Goal: Task Accomplishment & Management: Manage account settings

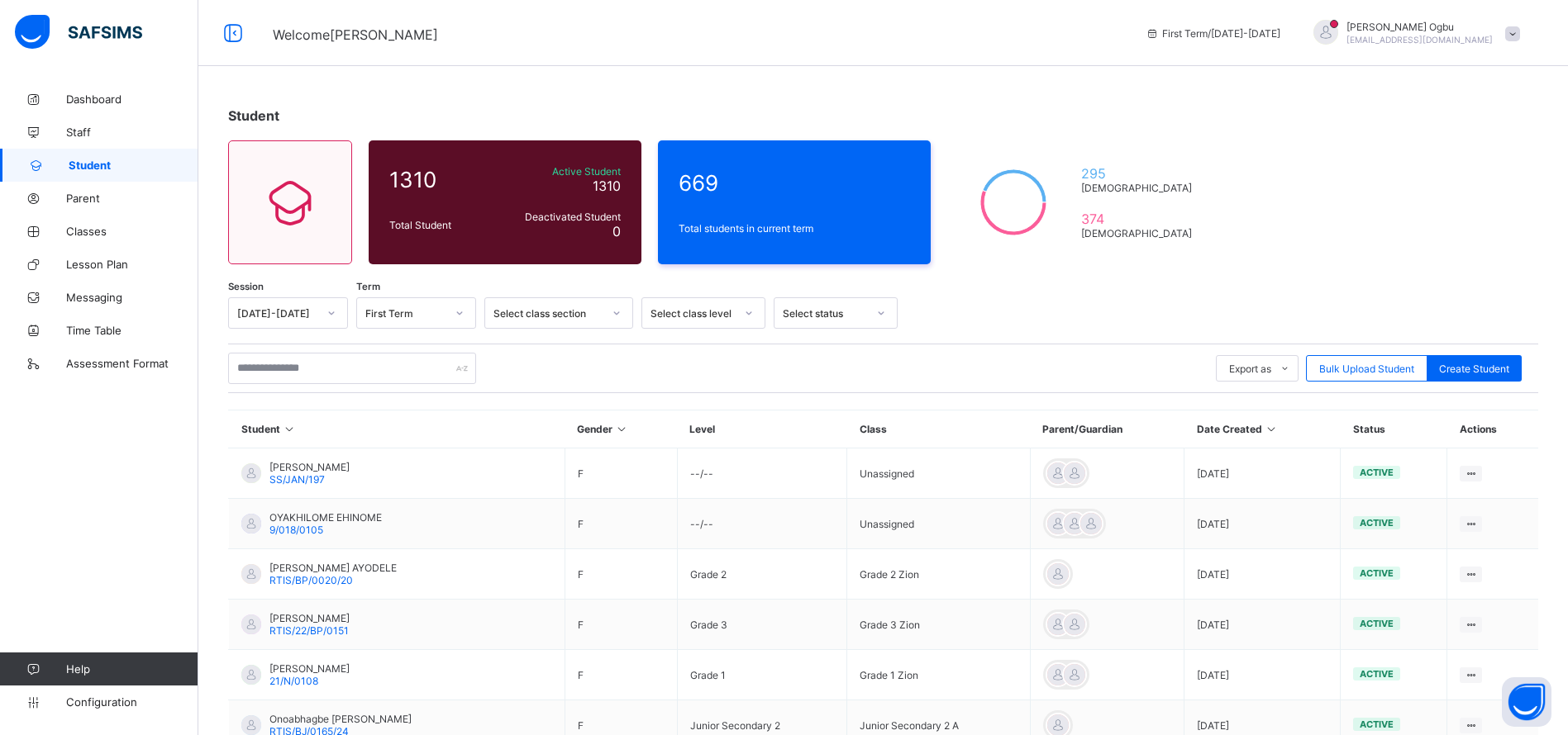
click at [1527, 41] on div "Ann Ogbu ogbuann@rtis-edu.ng" at bounding box center [1411, 34] width 231 height 28
click at [1464, 185] on span "Logout" at bounding box center [1466, 190] width 109 height 19
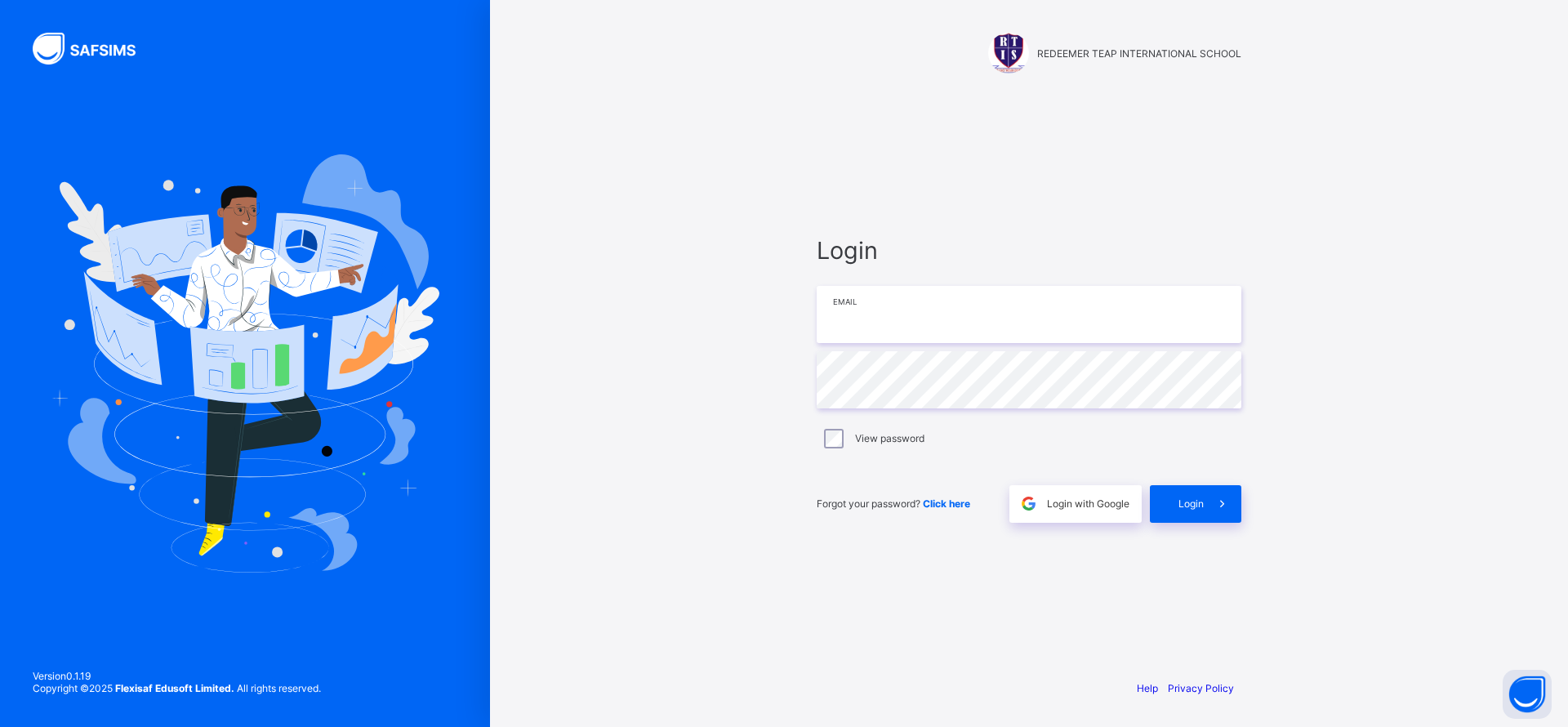
click at [883, 320] on input "email" at bounding box center [1029, 314] width 424 height 57
type input "**********"
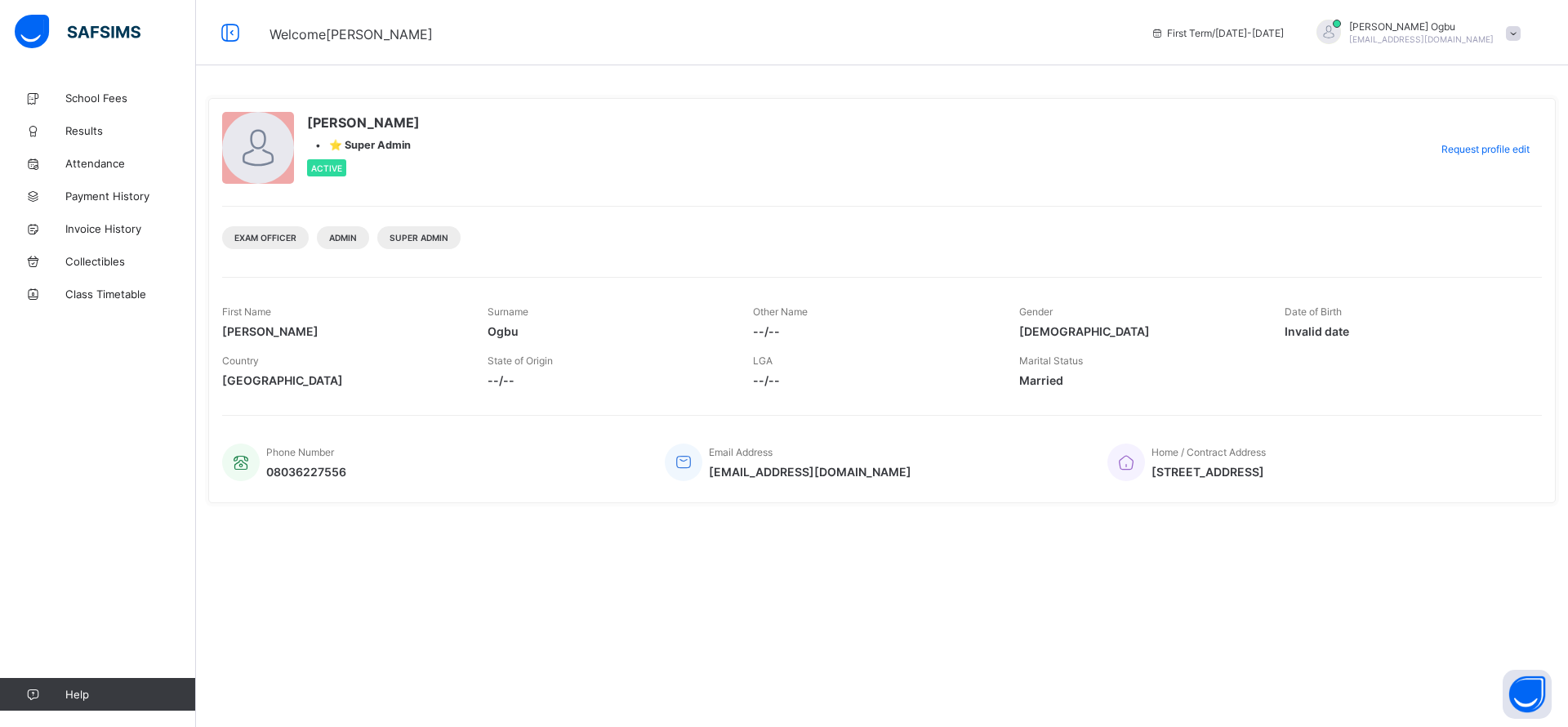
click at [83, 128] on span "Results" at bounding box center [131, 130] width 131 height 13
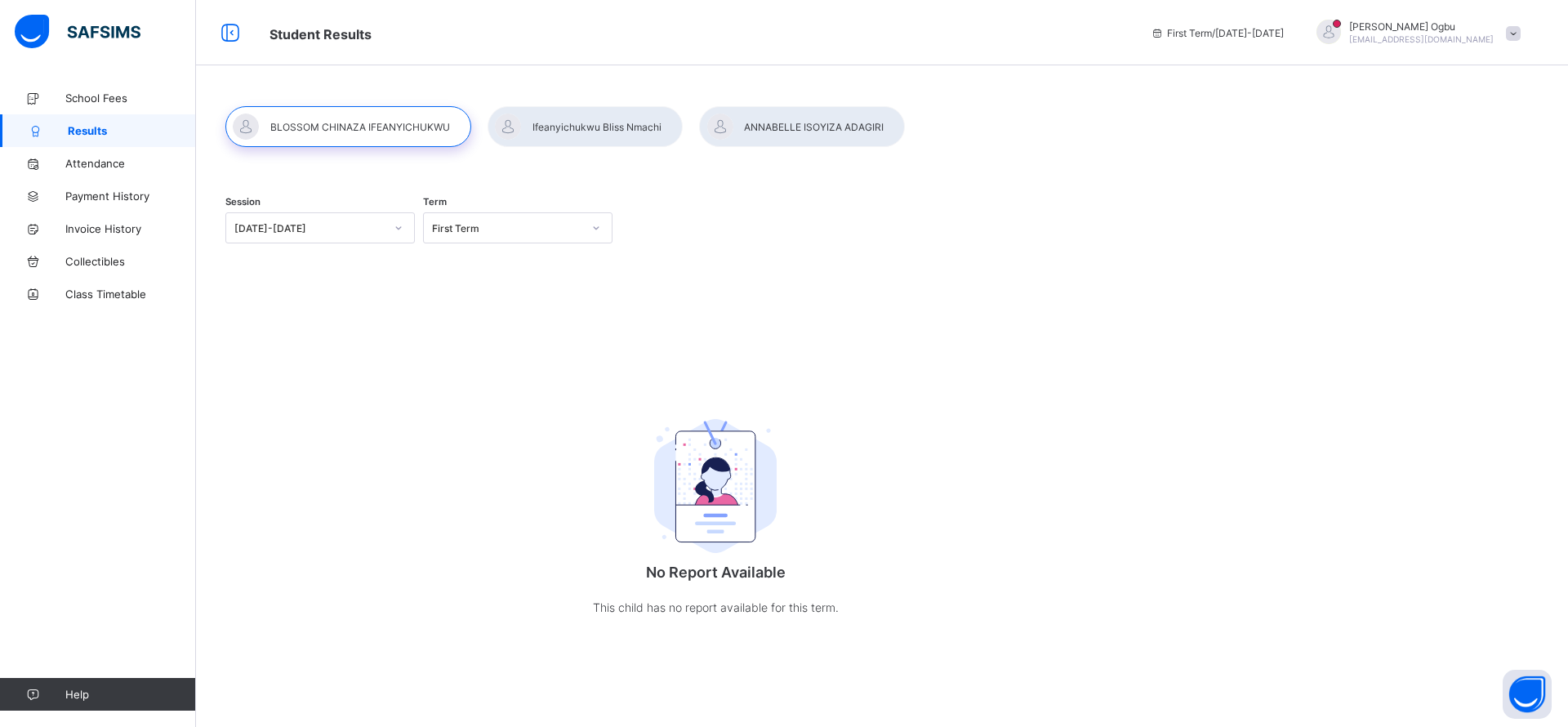
click at [789, 131] on div at bounding box center [802, 127] width 206 height 41
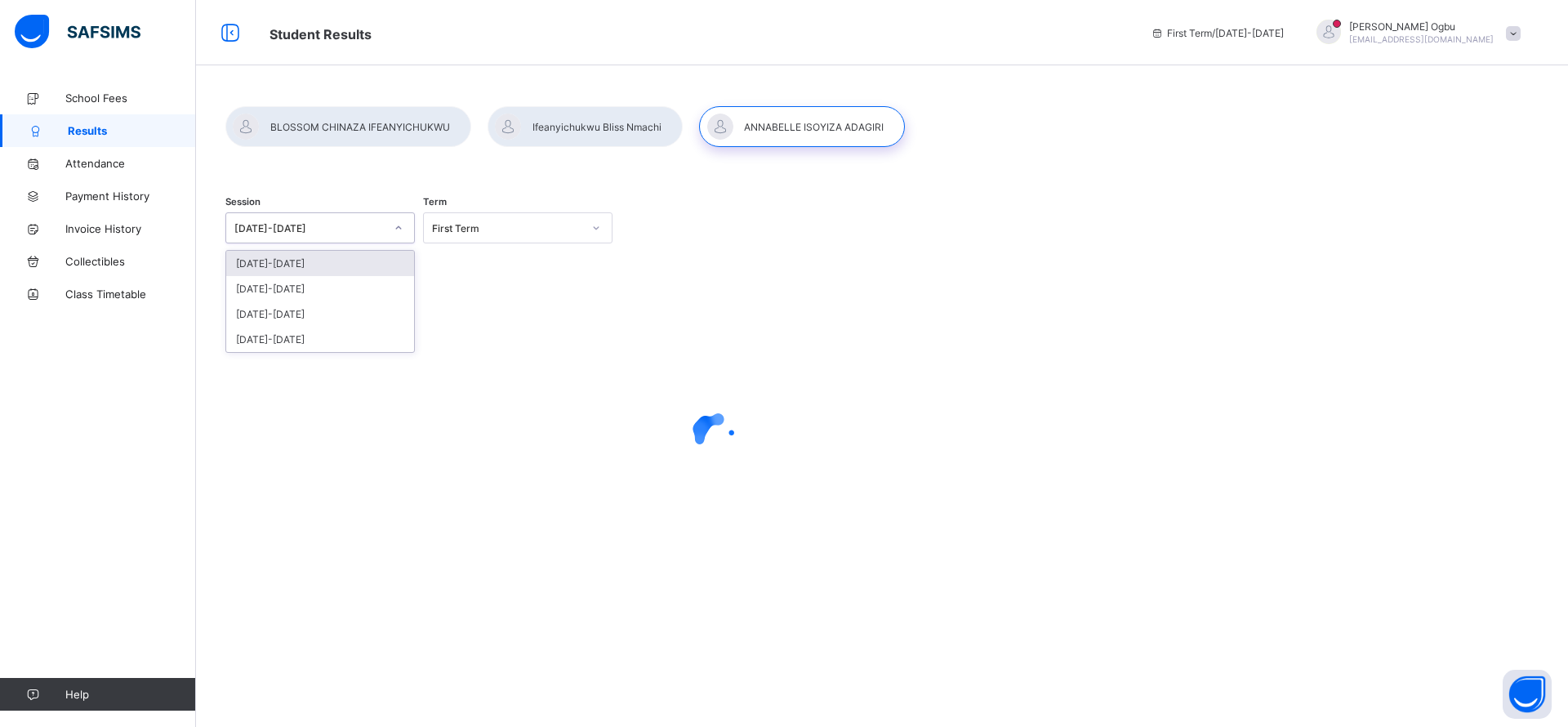
click at [384, 229] on div at bounding box center [399, 228] width 31 height 29
click at [302, 292] on div "[DATE]-[DATE]" at bounding box center [320, 289] width 188 height 26
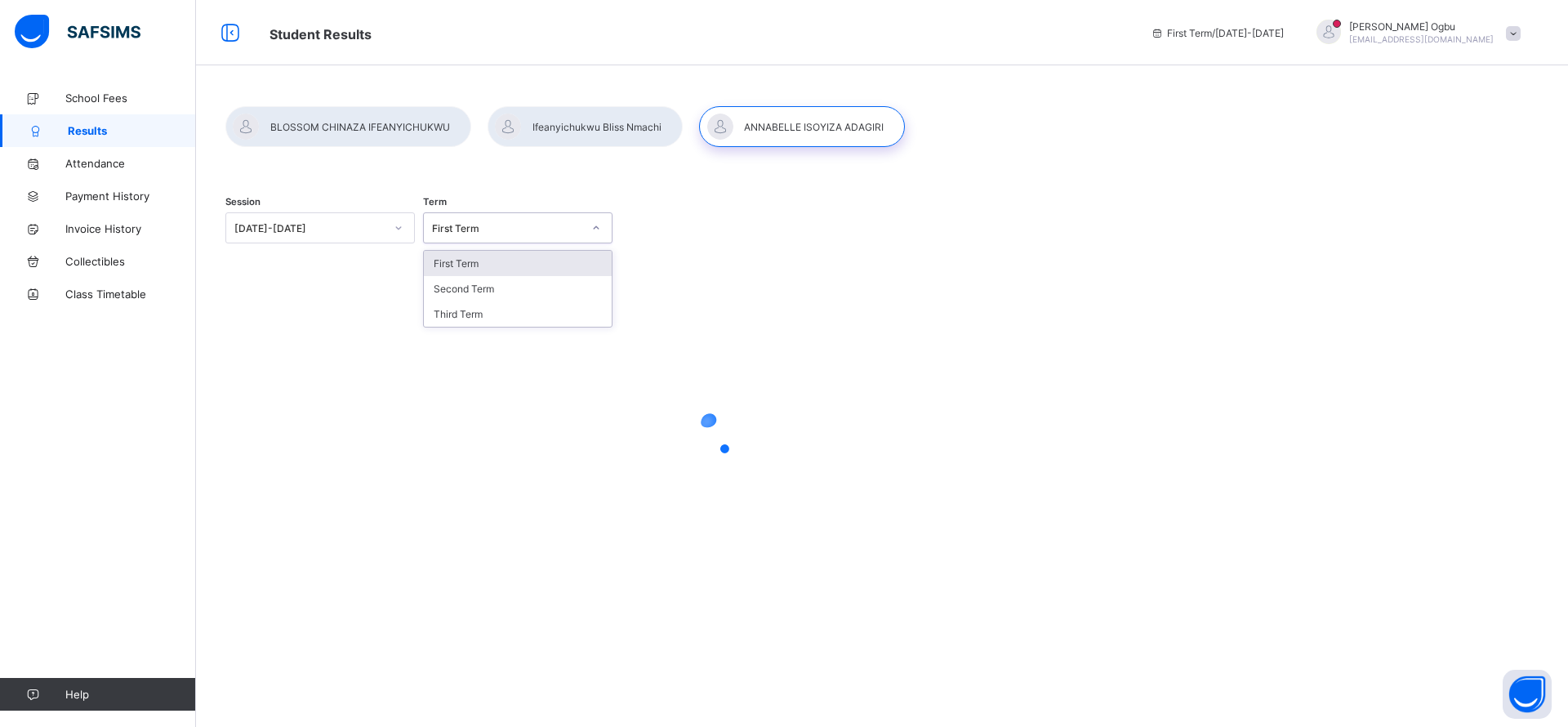
click at [488, 237] on div "First Term" at bounding box center [503, 228] width 157 height 23
click at [457, 311] on div "Third Term" at bounding box center [518, 314] width 188 height 26
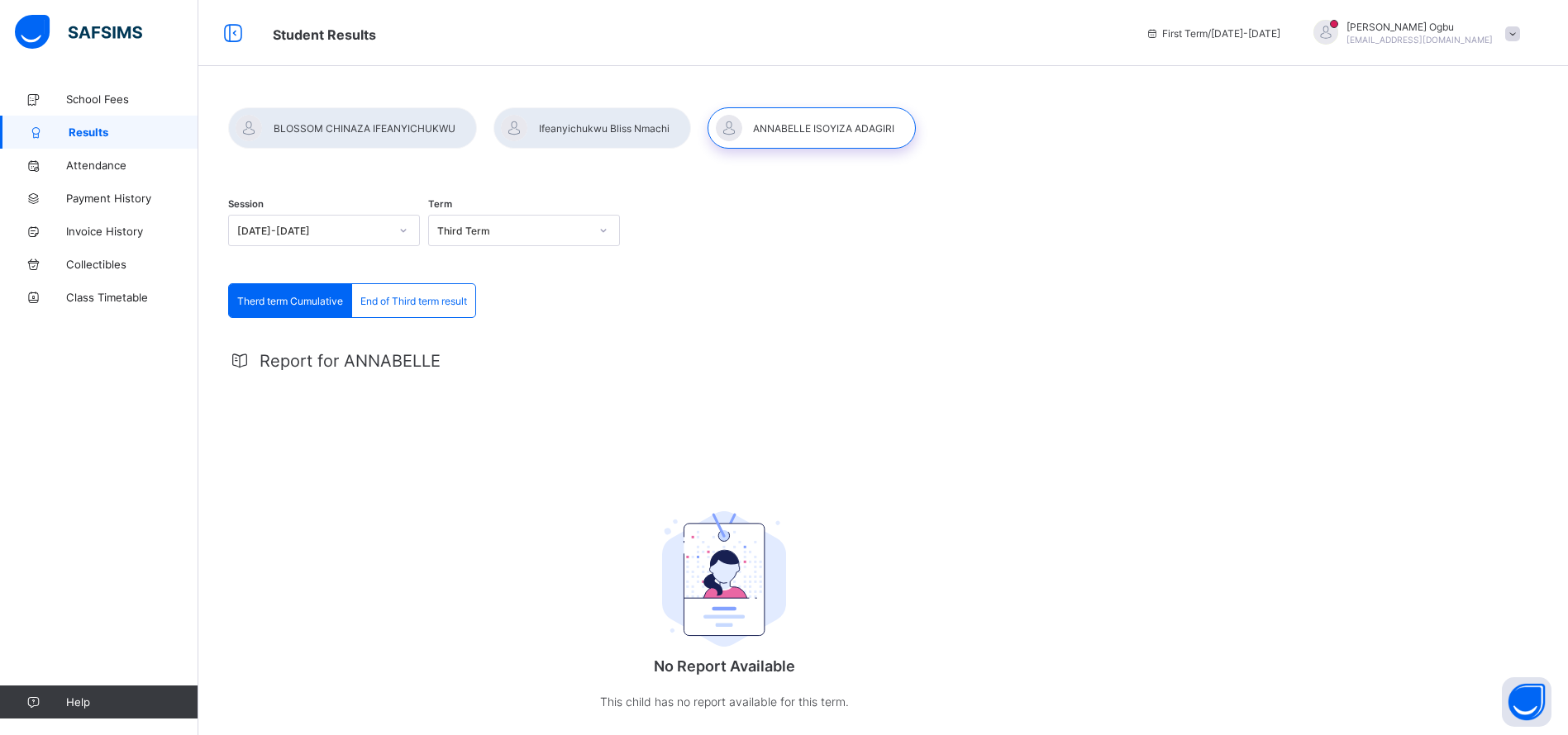
click at [462, 314] on div "End of Third term result" at bounding box center [414, 301] width 123 height 33
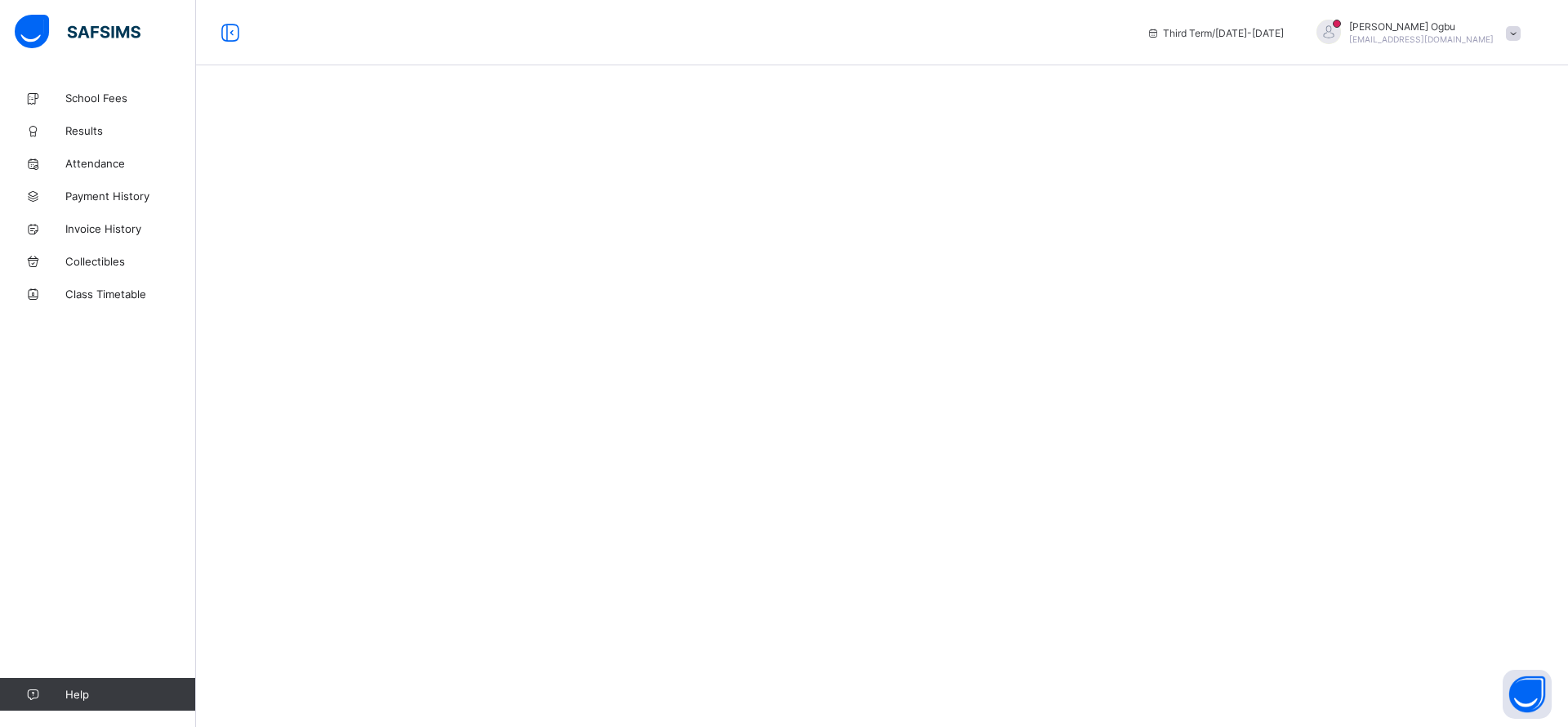
click at [1516, 42] on div "Ann Ogbu teststudent41@rtis-edu.ng" at bounding box center [1414, 34] width 229 height 27
click at [1452, 153] on span "Logout" at bounding box center [1468, 161] width 107 height 19
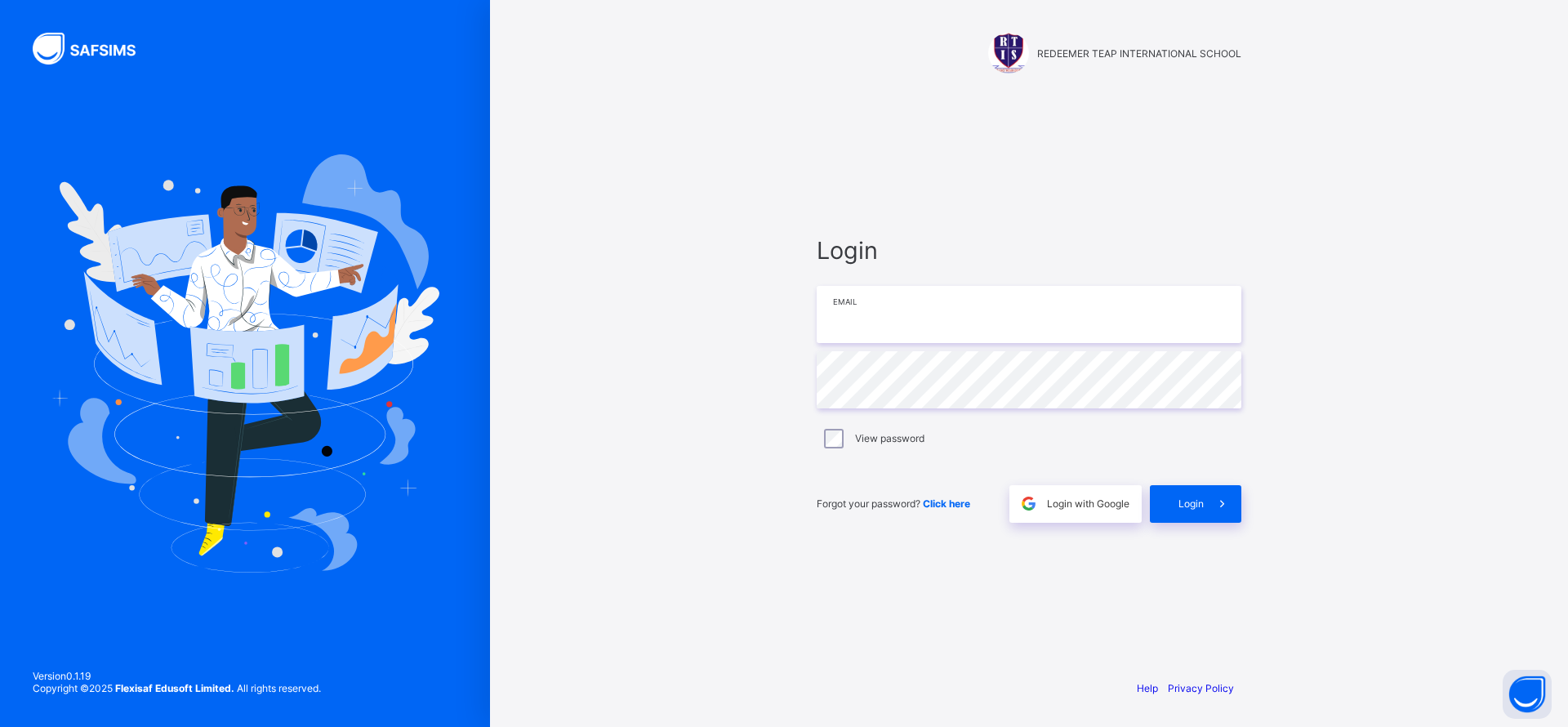
click at [922, 313] on input "email" at bounding box center [1029, 314] width 424 height 57
type input "**********"
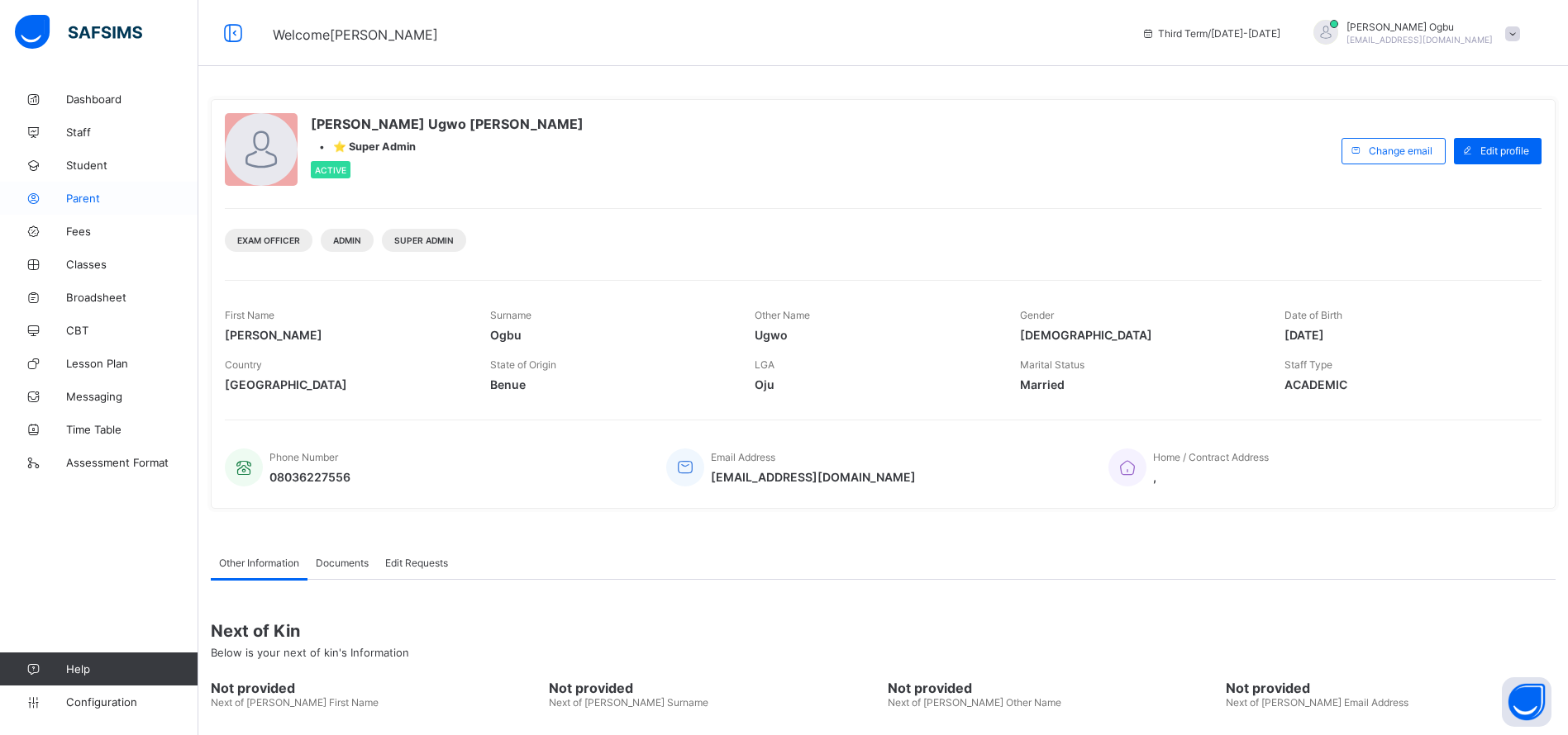
click at [76, 200] on span "Parent" at bounding box center [133, 198] width 133 height 13
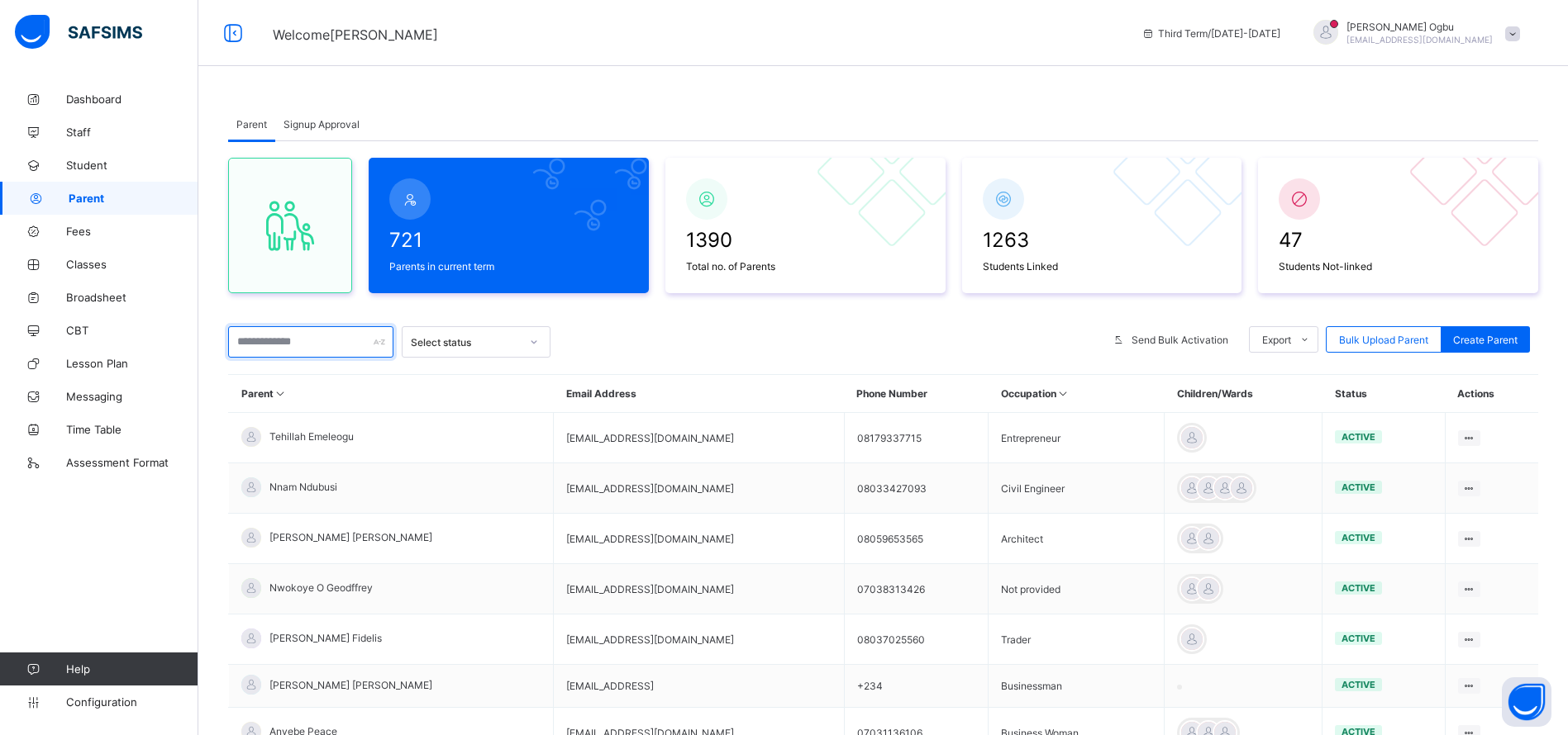
click at [269, 343] on input "text" at bounding box center [310, 342] width 165 height 31
paste input "**********"
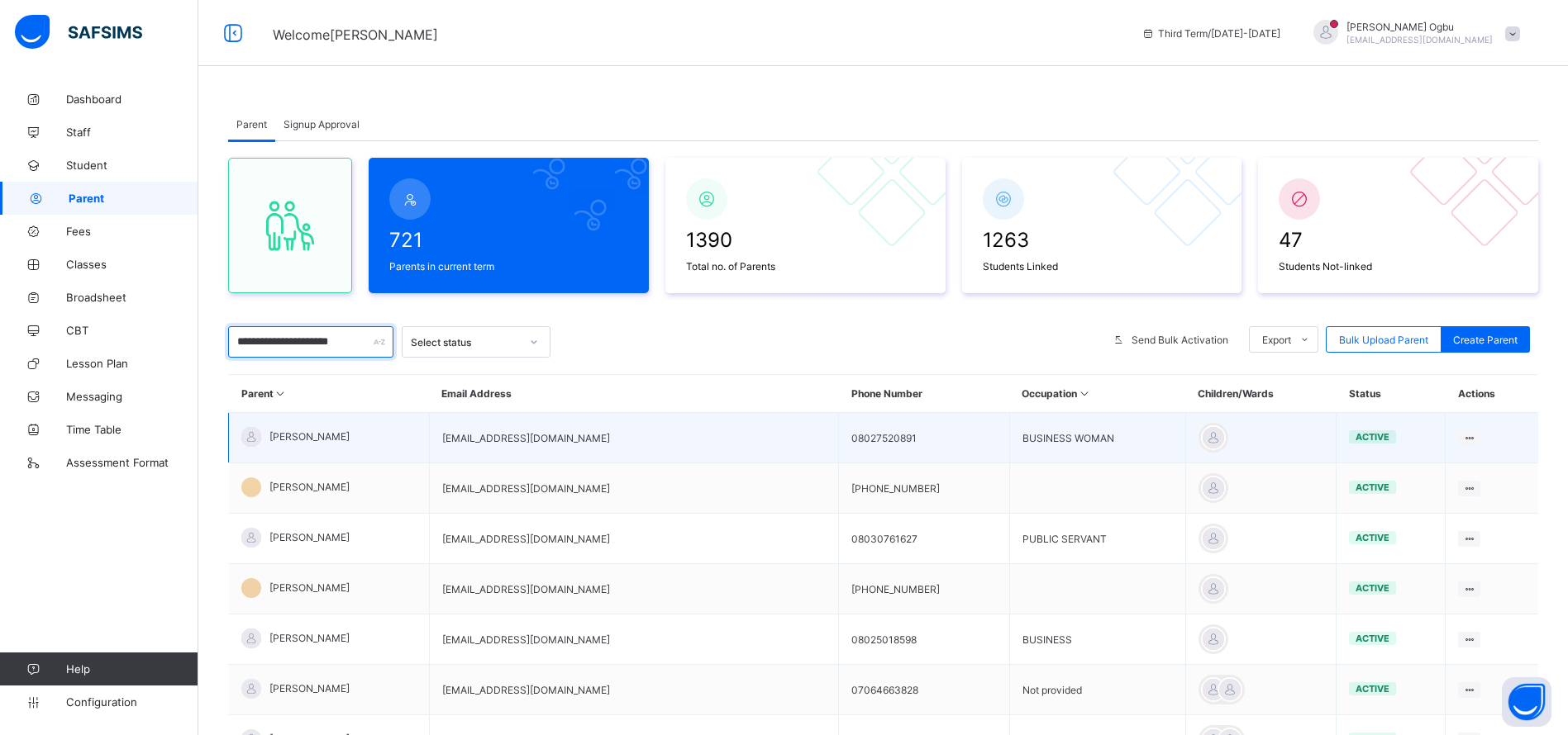
type input "**********"
click at [327, 446] on td "[PERSON_NAME]" at bounding box center [329, 438] width 201 height 51
click at [305, 441] on span "[PERSON_NAME]" at bounding box center [309, 436] width 80 height 12
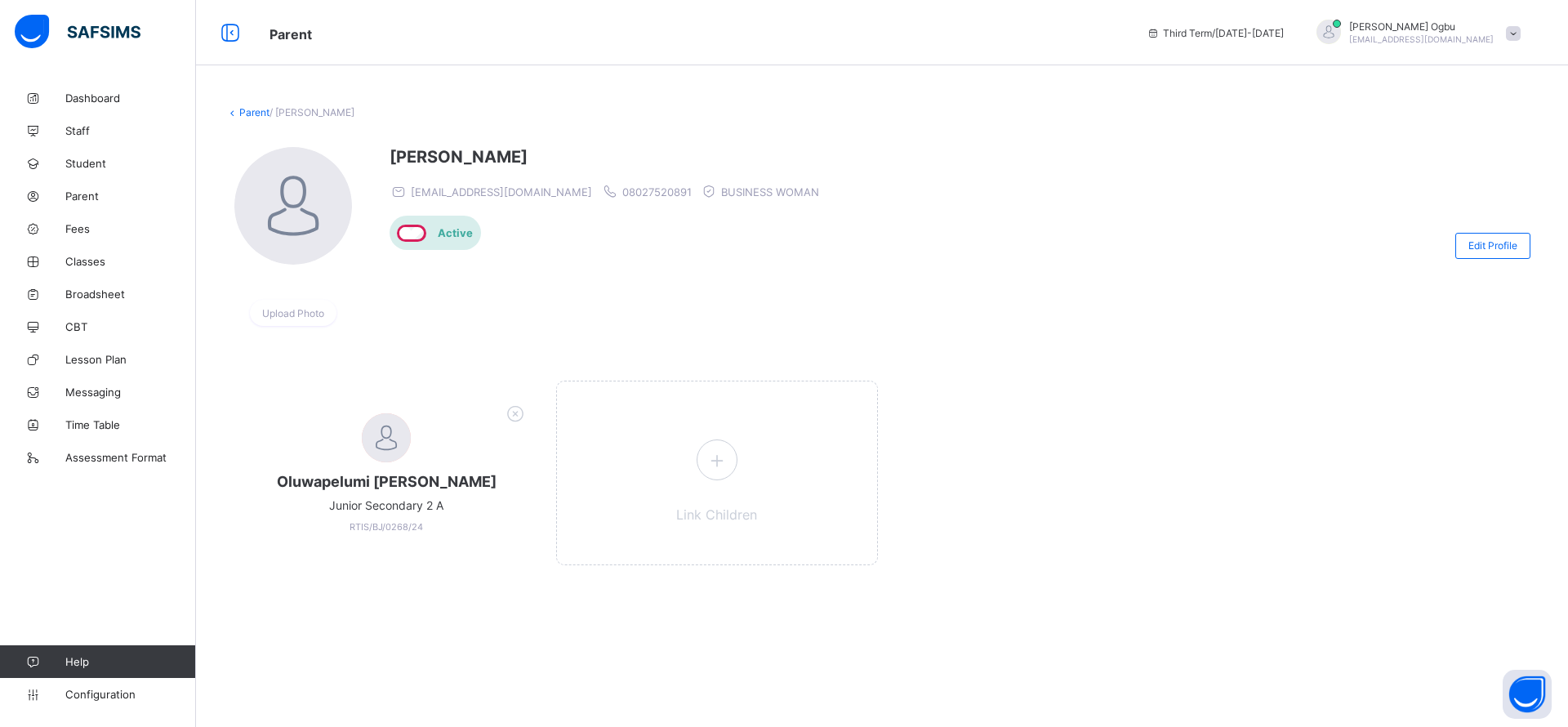
click at [1231, 417] on div "Oluwapelumi [PERSON_NAME] Junior Secondary 2 A RTIS/BJ/0268/24 Link Children" at bounding box center [882, 481] width 1313 height 201
click at [723, 460] on icon at bounding box center [717, 461] width 29 height 26
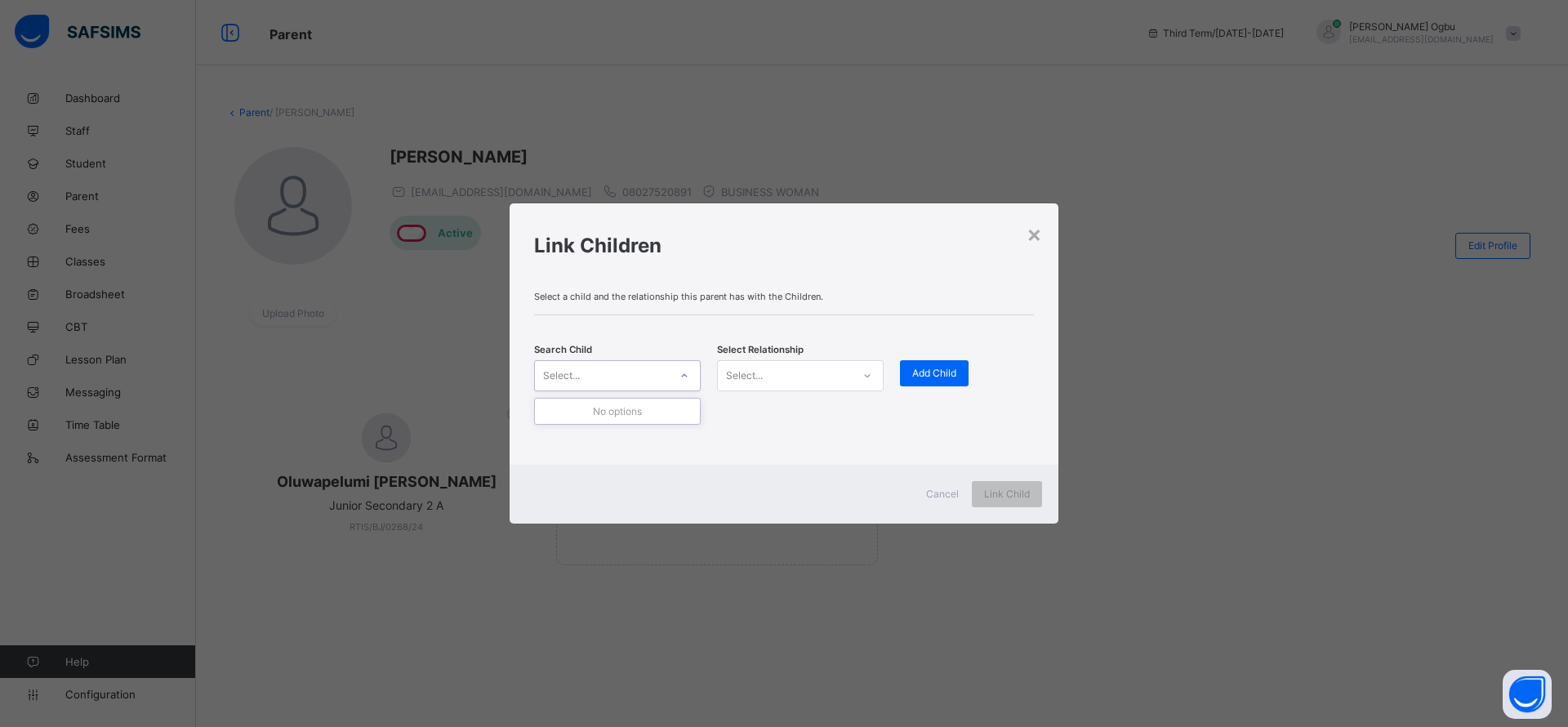
click at [561, 368] on div "Select..." at bounding box center [562, 376] width 36 height 31
type input "******"
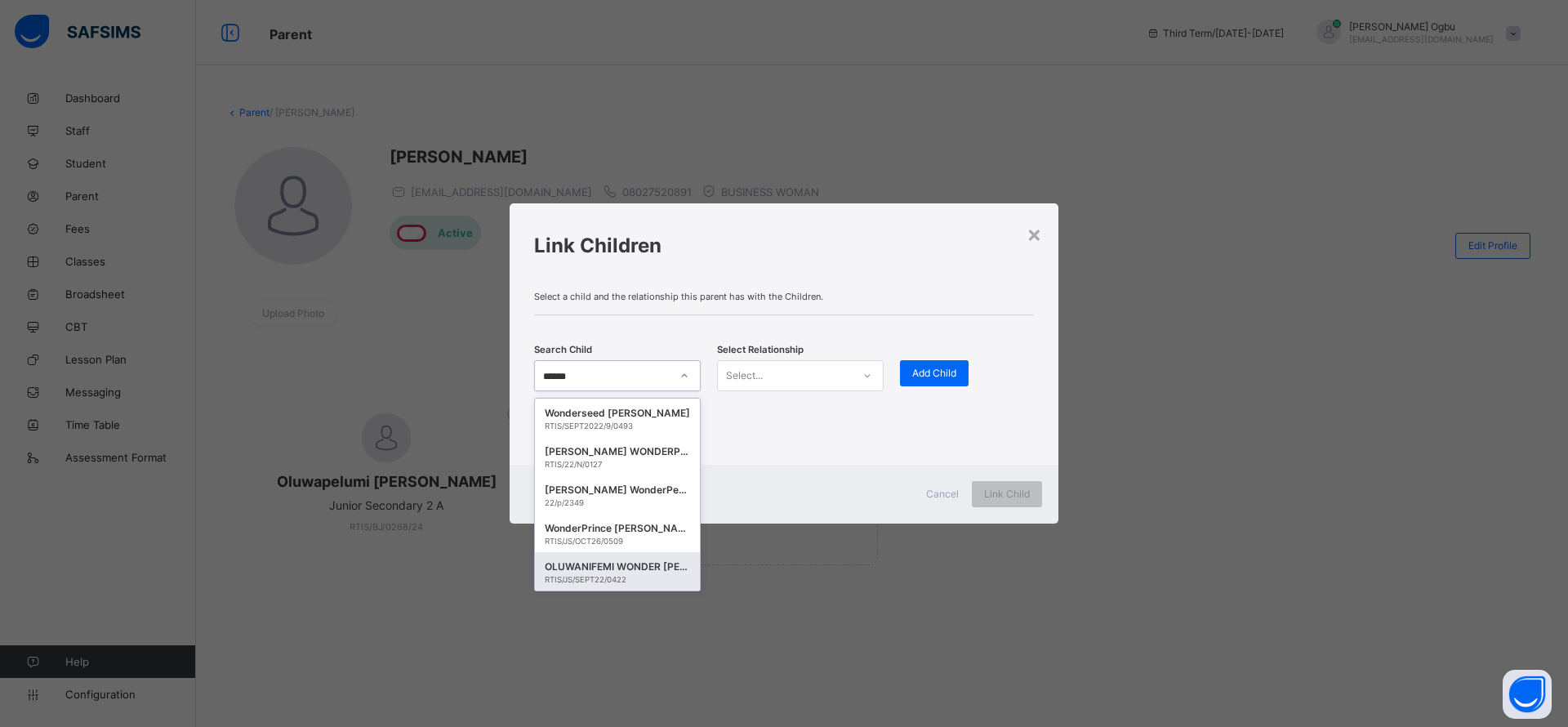
click at [609, 568] on div "OLUWANIFEMI WONDER [PERSON_NAME]" at bounding box center [617, 568] width 146 height 16
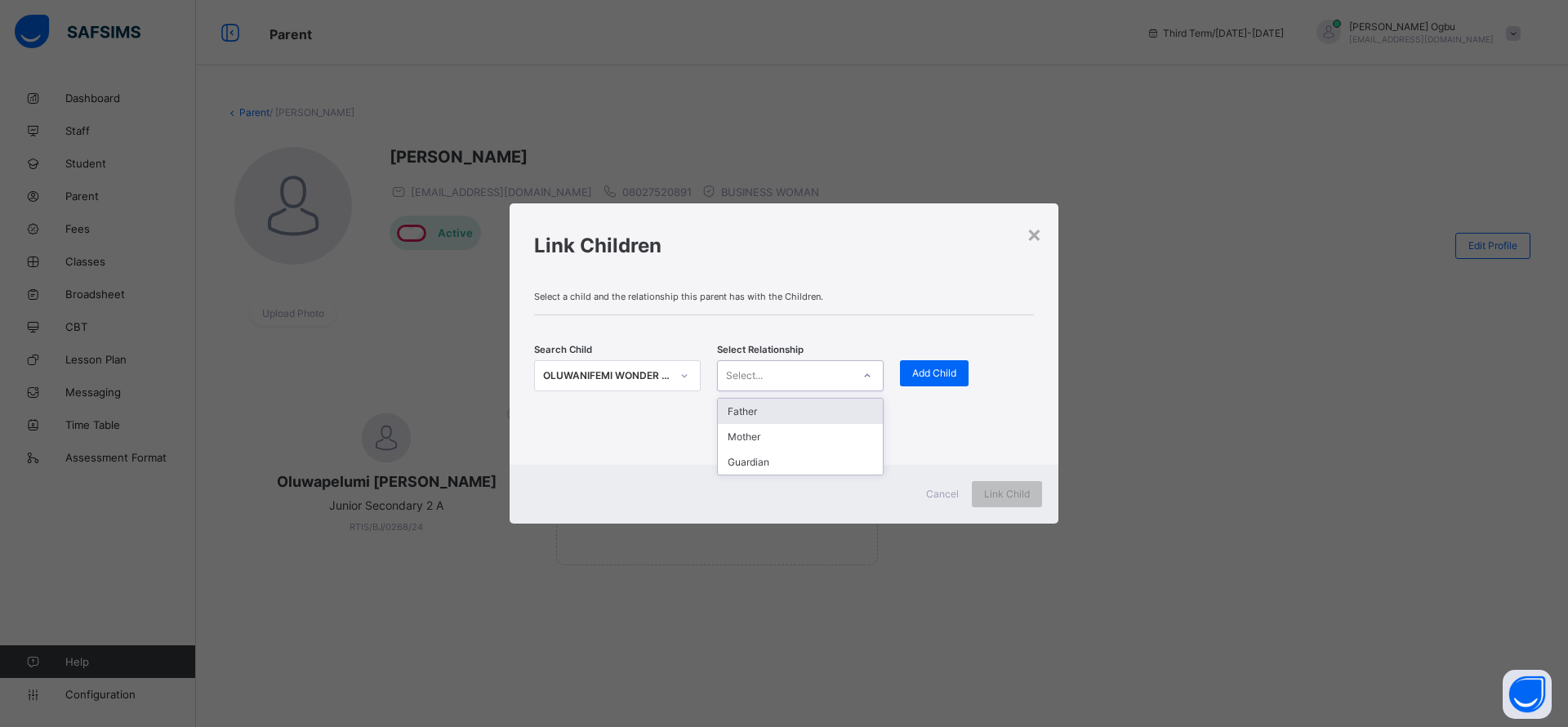
click at [779, 381] on div "Select..." at bounding box center [784, 375] width 134 height 23
click at [756, 434] on div "Mother" at bounding box center [799, 437] width 165 height 26
click at [939, 371] on span "Add Child" at bounding box center [934, 373] width 44 height 12
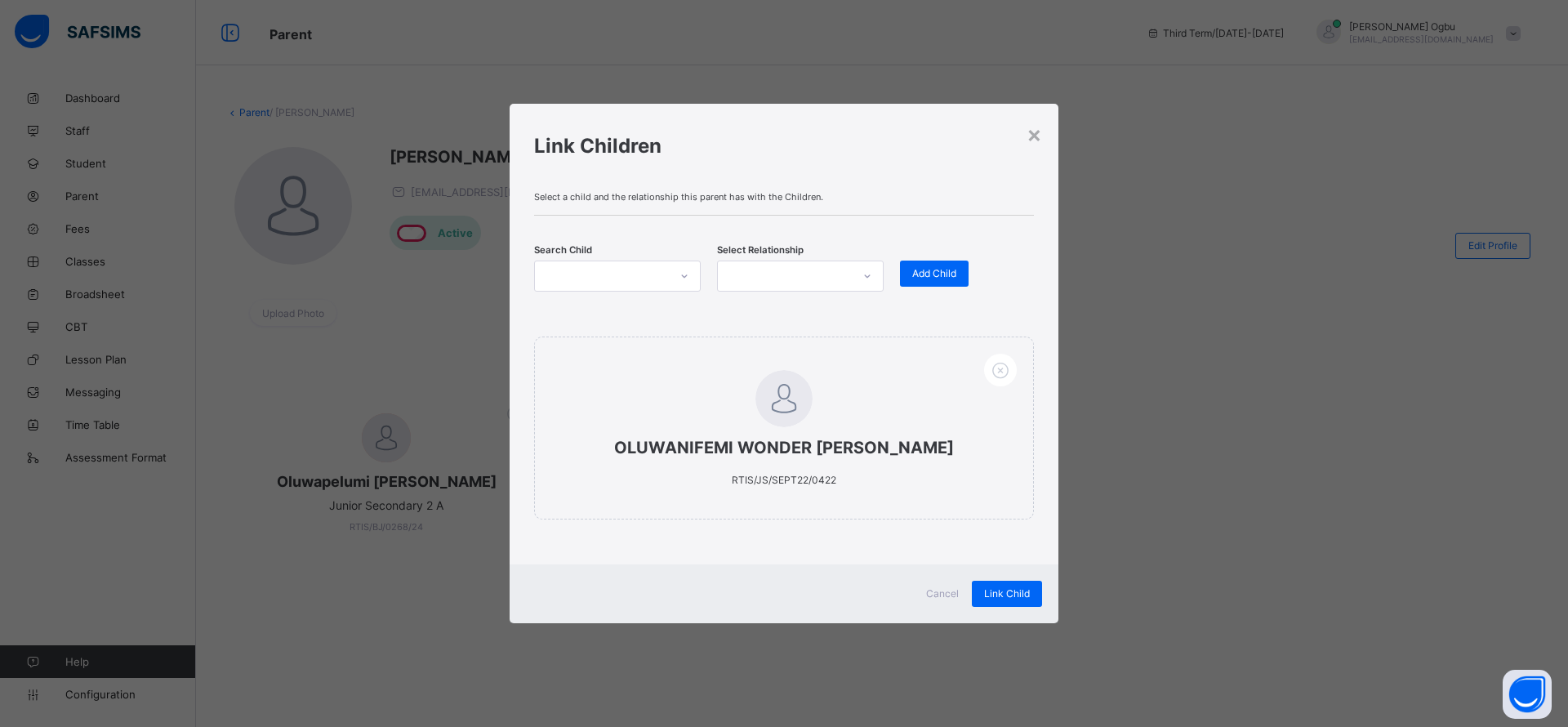
click at [638, 283] on div at bounding box center [602, 276] width 134 height 23
click at [942, 177] on div "Link Children" at bounding box center [784, 141] width 549 height 75
click at [578, 274] on div at bounding box center [602, 276] width 134 height 23
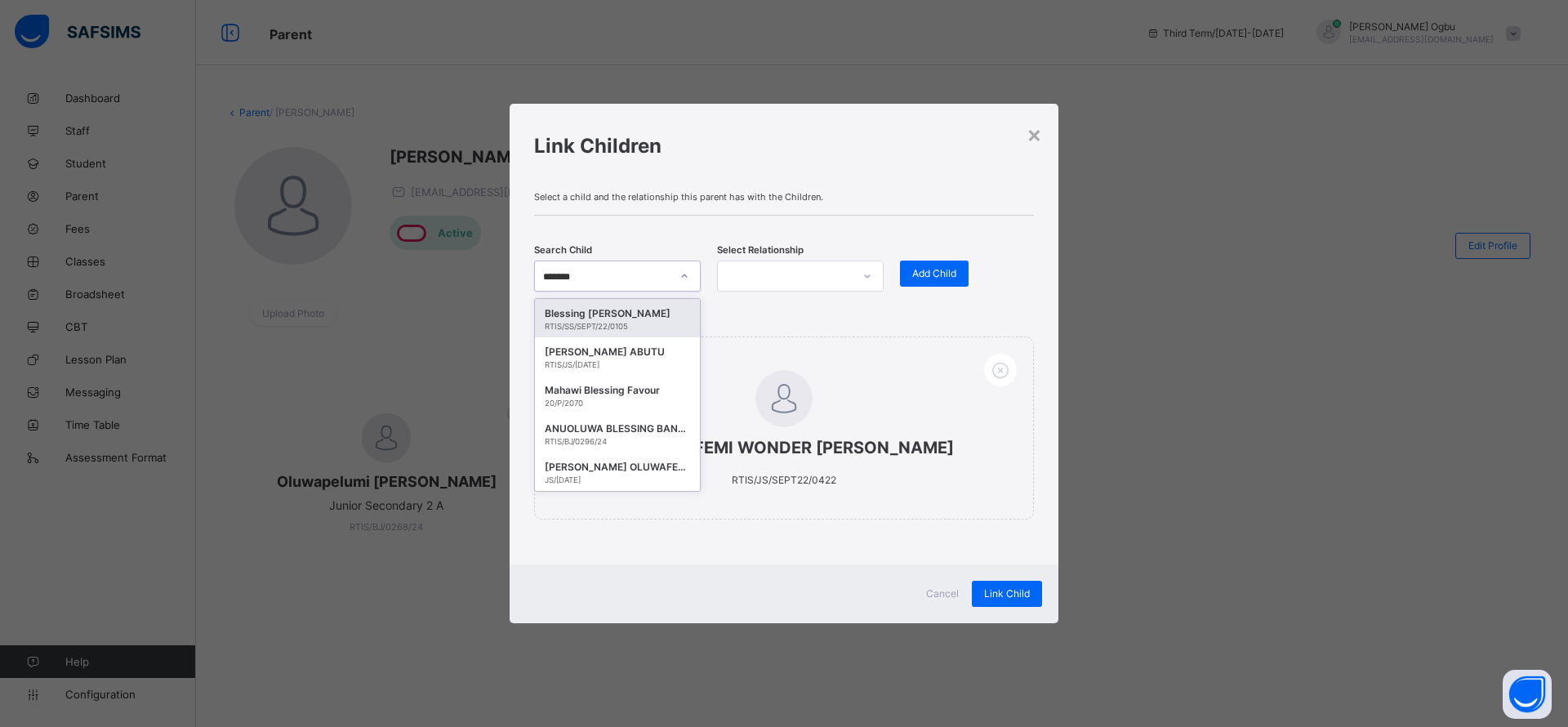
type input "********"
click at [598, 472] on div "[PERSON_NAME] OLUWAFERANMI BLESSING" at bounding box center [617, 467] width 146 height 16
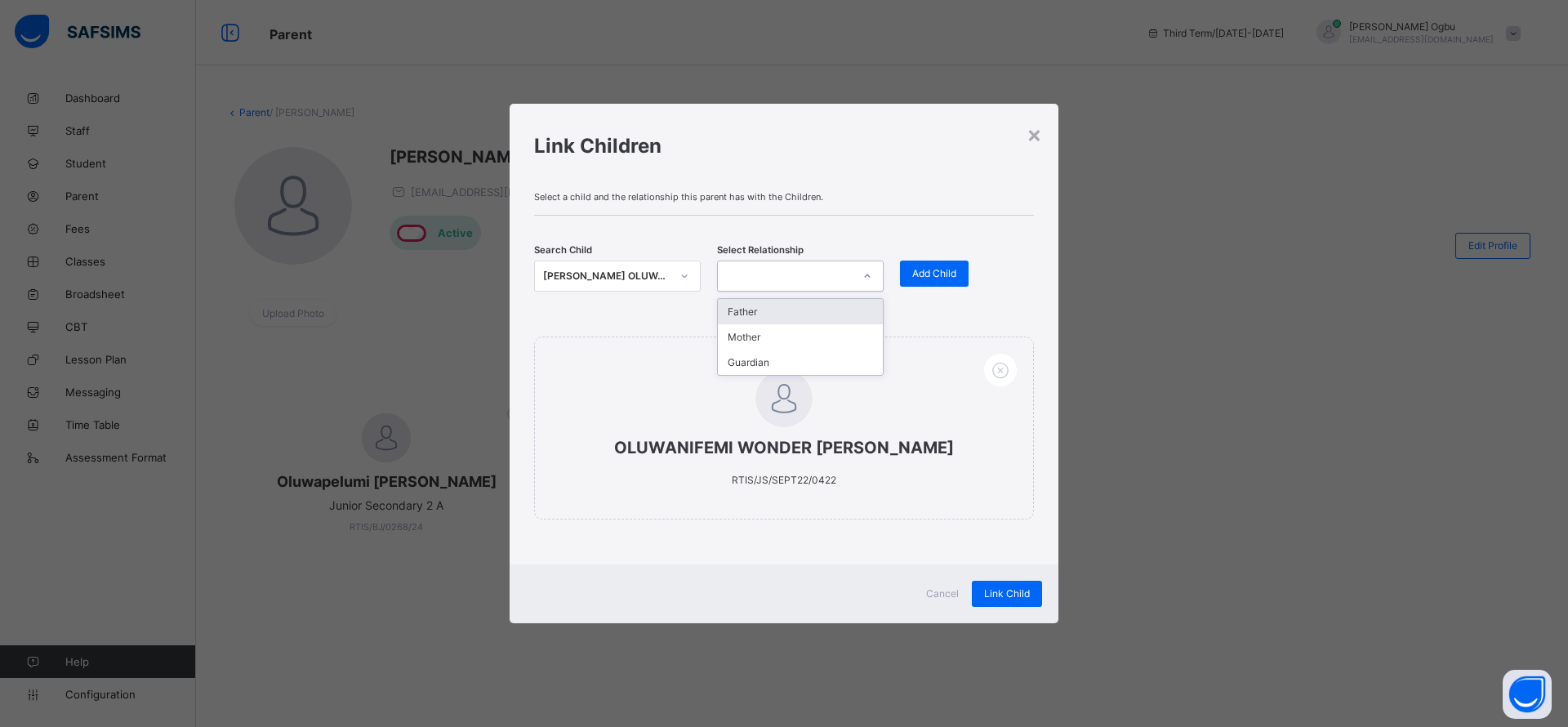
click at [793, 269] on div at bounding box center [784, 276] width 134 height 23
click at [758, 326] on div "Mother" at bounding box center [799, 337] width 165 height 26
click at [925, 275] on span "Add Child" at bounding box center [934, 272] width 44 height 12
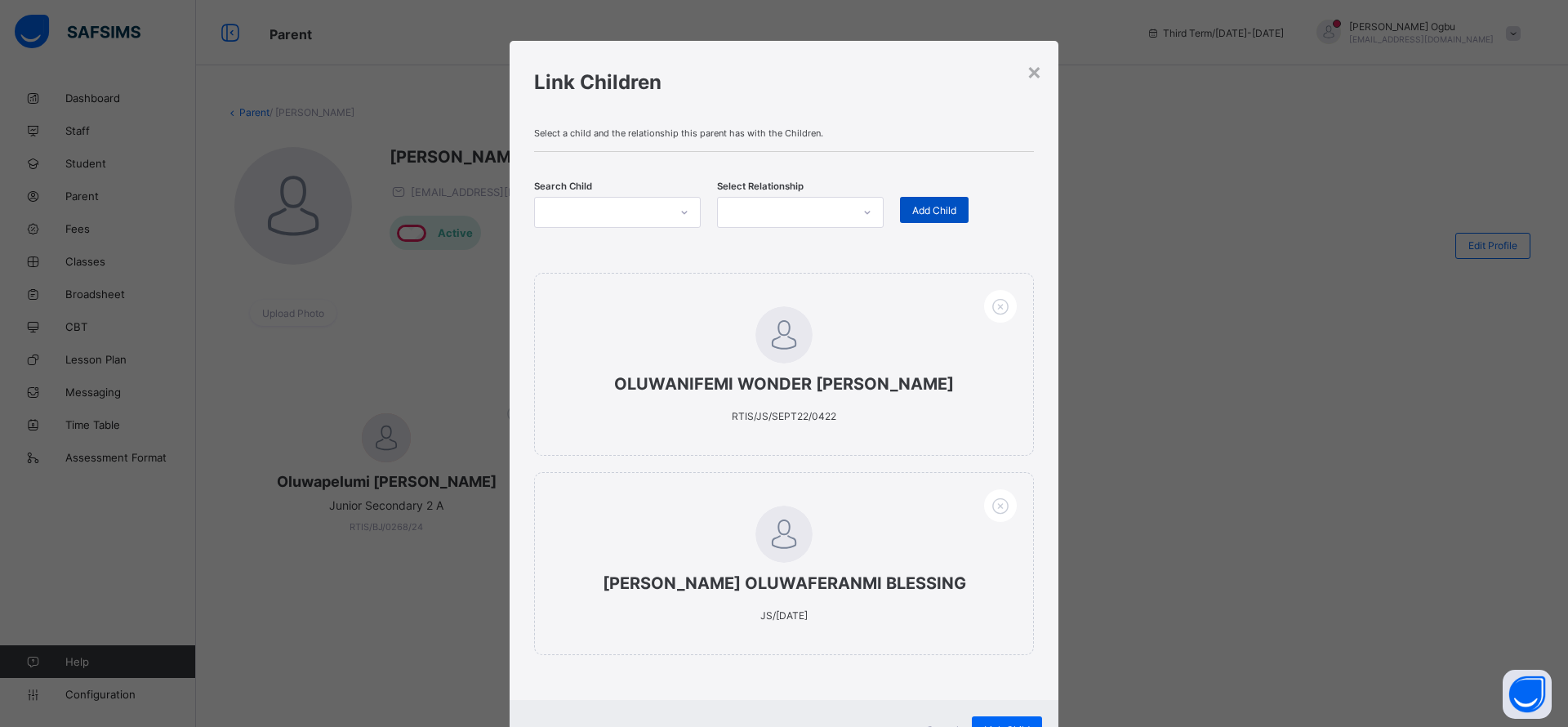
scroll to position [73, 0]
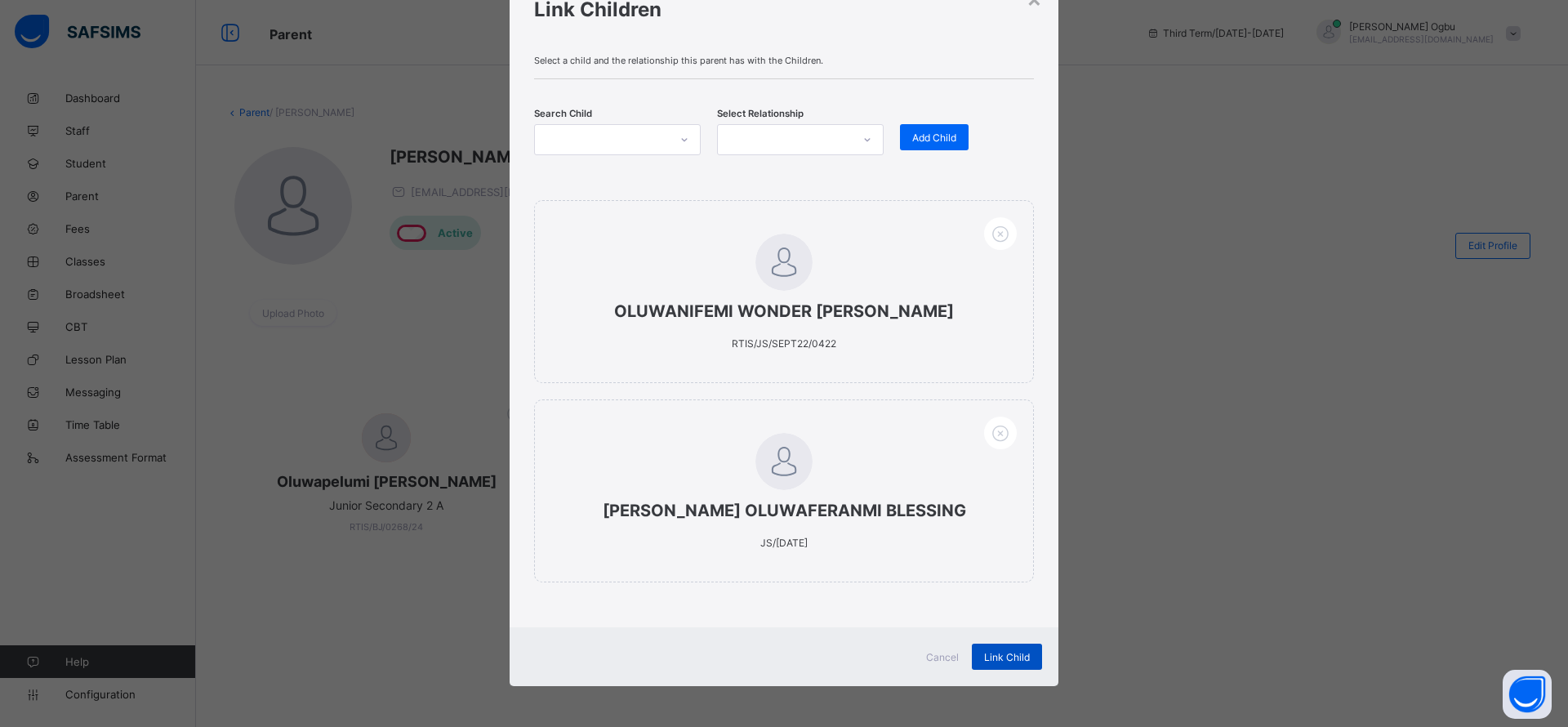
click at [999, 669] on div "Link Child" at bounding box center [1006, 657] width 70 height 26
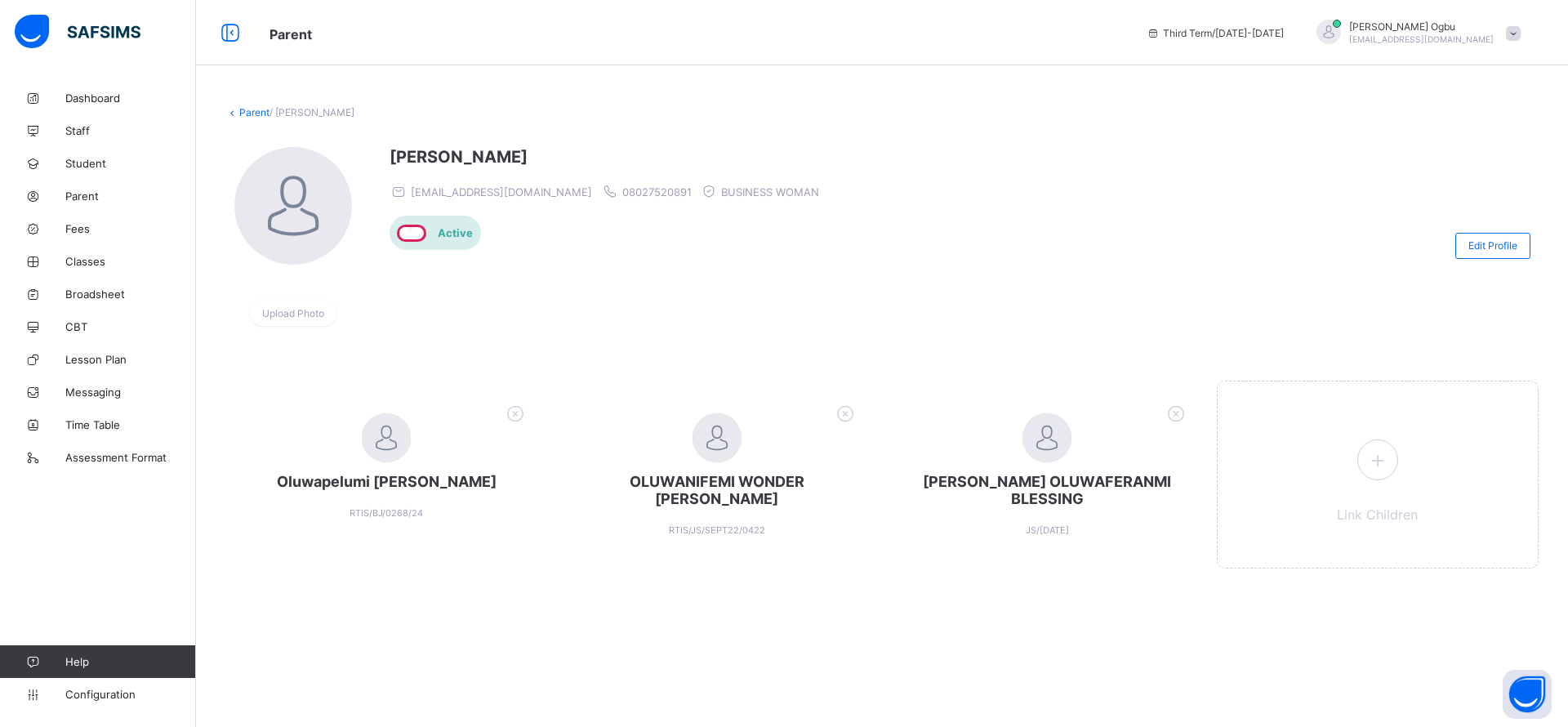
click at [1172, 150] on div at bounding box center [1142, 245] width 612 height 197
